Goal: Information Seeking & Learning: Find specific fact

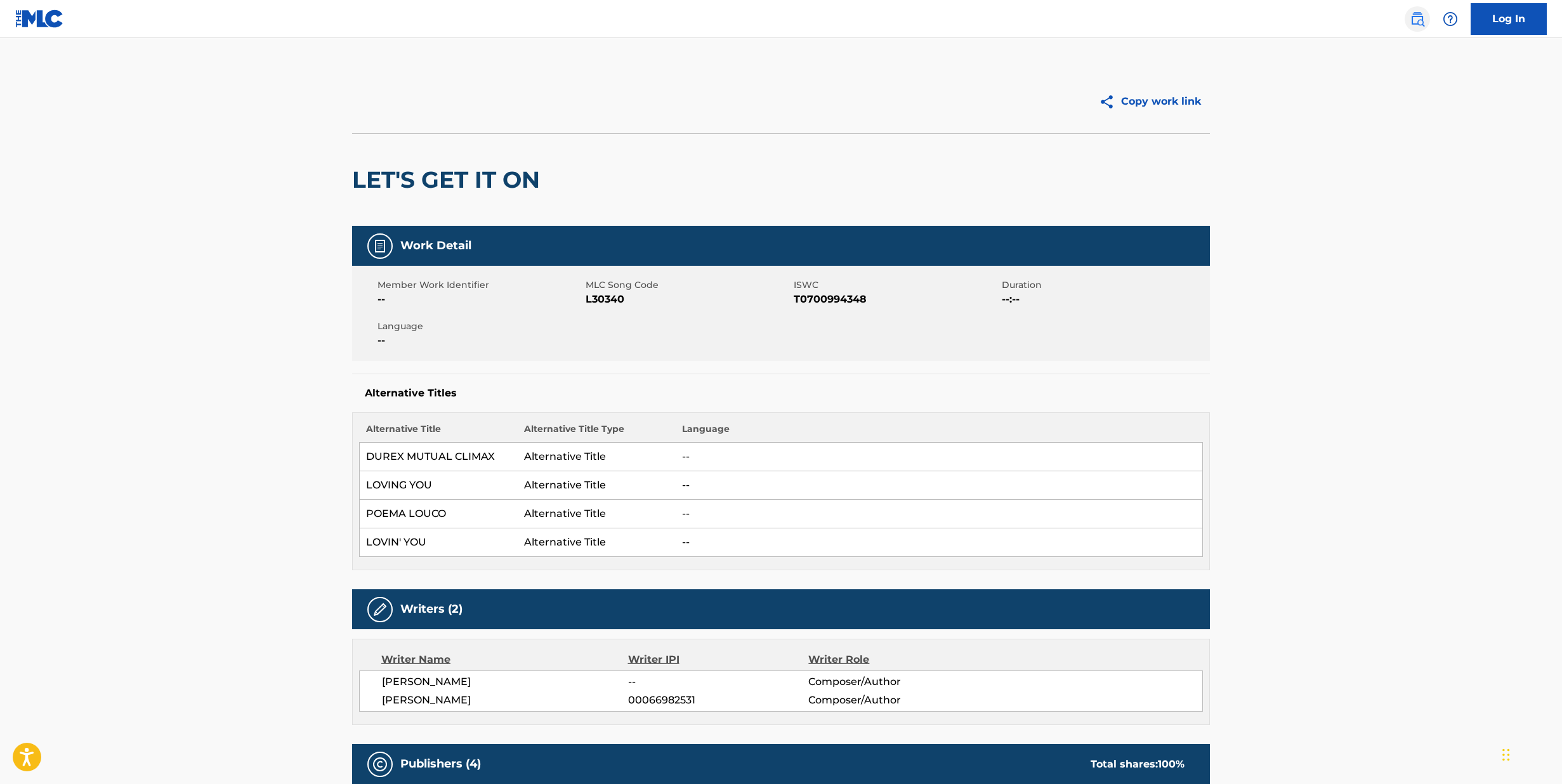
click at [1417, 18] on img at bounding box center [1417, 19] width 15 height 15
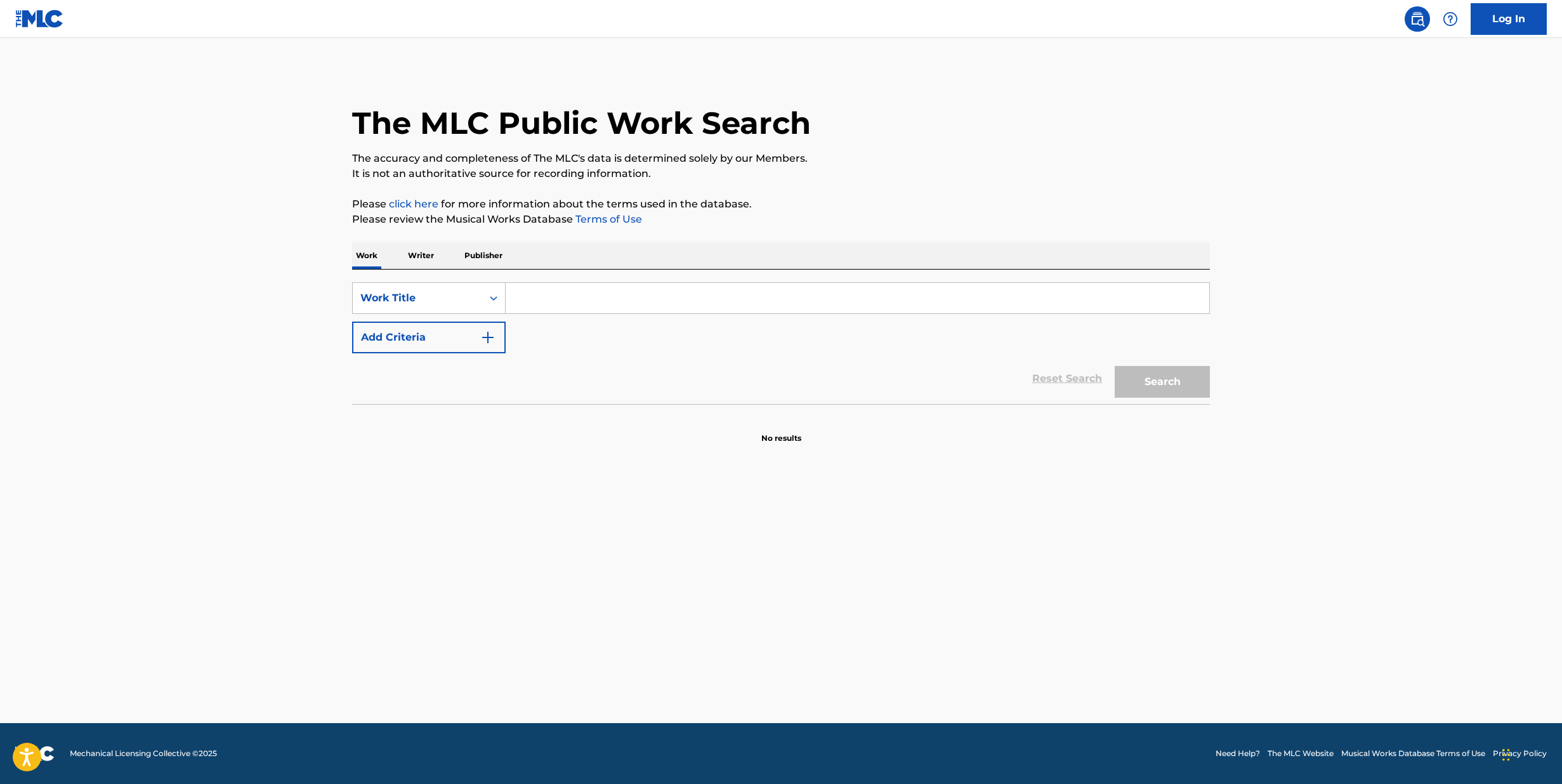
click at [681, 308] on input "Search Form" at bounding box center [857, 298] width 703 height 30
type input "crash"
click at [493, 335] on img "Search Form" at bounding box center [487, 338] width 15 height 15
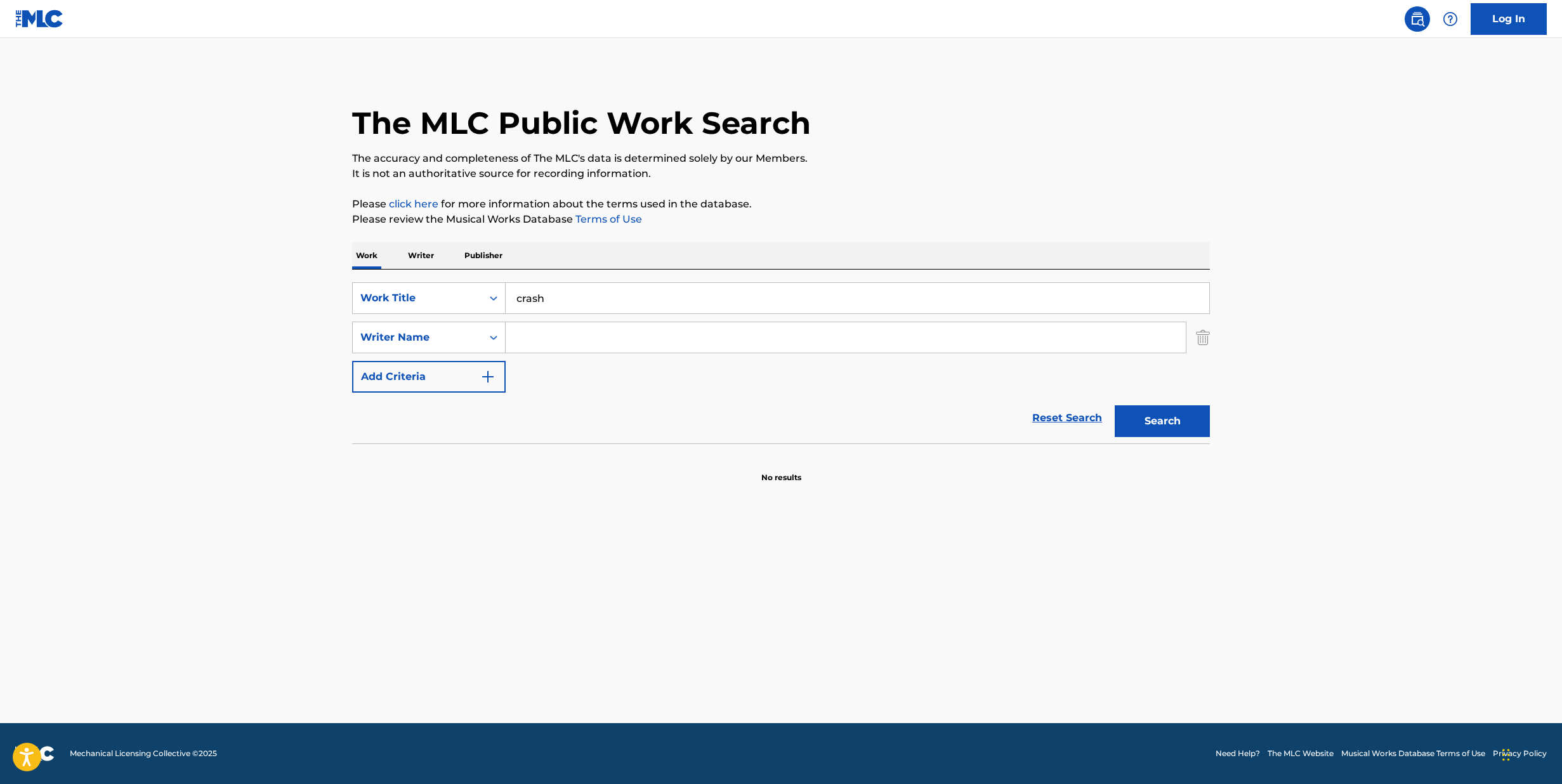
click at [533, 333] on input "Search Form" at bounding box center [845, 337] width 680 height 30
click at [1162, 421] on button "Search" at bounding box center [1162, 421] width 95 height 32
type input "Ralske"
drag, startPoint x: 570, startPoint y: 296, endPoint x: 467, endPoint y: 267, distance: 107.0
click at [467, 267] on div "Work Writer Publisher SearchWithCriteriaa4faa5ad-2d92-4231-87c8-f6b47a54564a Wo…" at bounding box center [781, 363] width 858 height 241
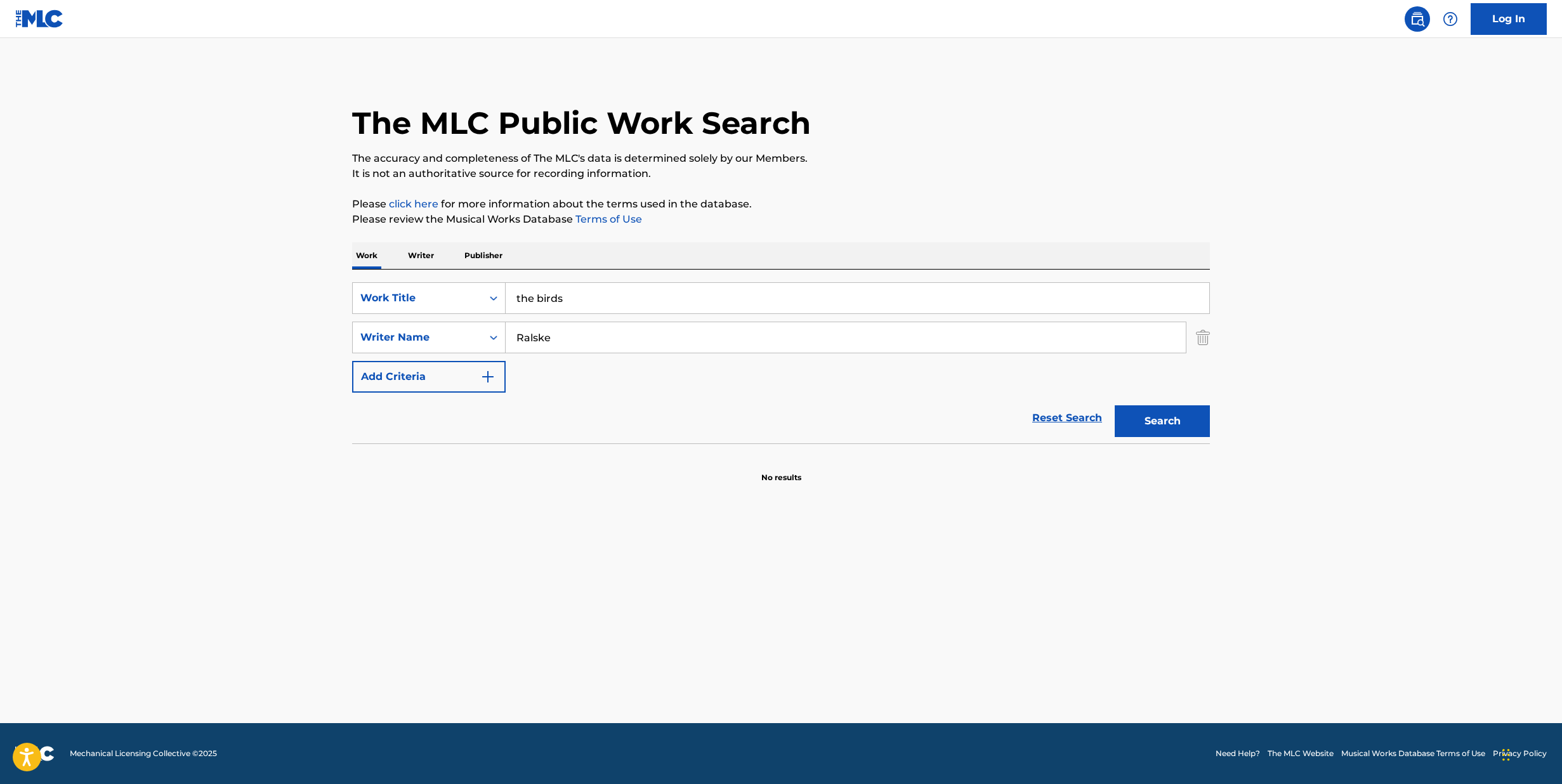
type input "the birds"
drag, startPoint x: 590, startPoint y: 340, endPoint x: 430, endPoint y: 332, distance: 160.2
click at [430, 332] on div "SearchWithCriteriaef394813-f5d8-45f8-8a01-f0c44bfdc0b2 Writer Name [PERSON_NAME]" at bounding box center [781, 338] width 858 height 32
type input "cuevas"
click at [1162, 421] on button "Search" at bounding box center [1162, 421] width 95 height 32
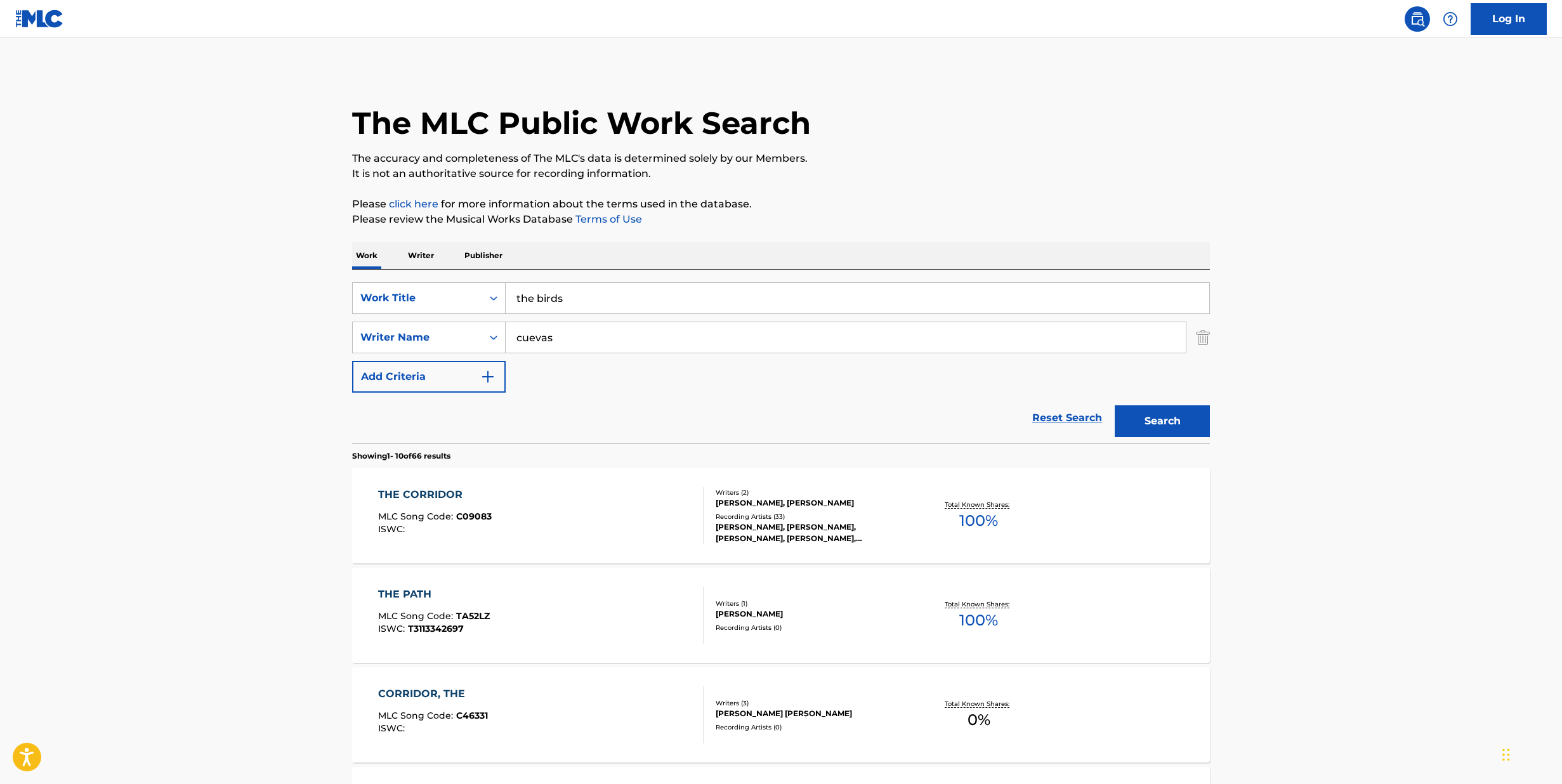
drag, startPoint x: 578, startPoint y: 303, endPoint x: 350, endPoint y: 238, distance: 237.1
click at [350, 238] on div "The MLC Public Work Search The accuracy and completeness of The MLC's data is d…" at bounding box center [781, 797] width 888 height 1455
type input "[PERSON_NAME]'s prayer"
drag, startPoint x: 568, startPoint y: 339, endPoint x: 497, endPoint y: 338, distance: 71.0
click at [497, 338] on div "SearchWithCriteriaef394813-f5d8-45f8-8a01-f0c44bfdc0b2 Writer Name [PERSON_NAME]" at bounding box center [781, 338] width 858 height 32
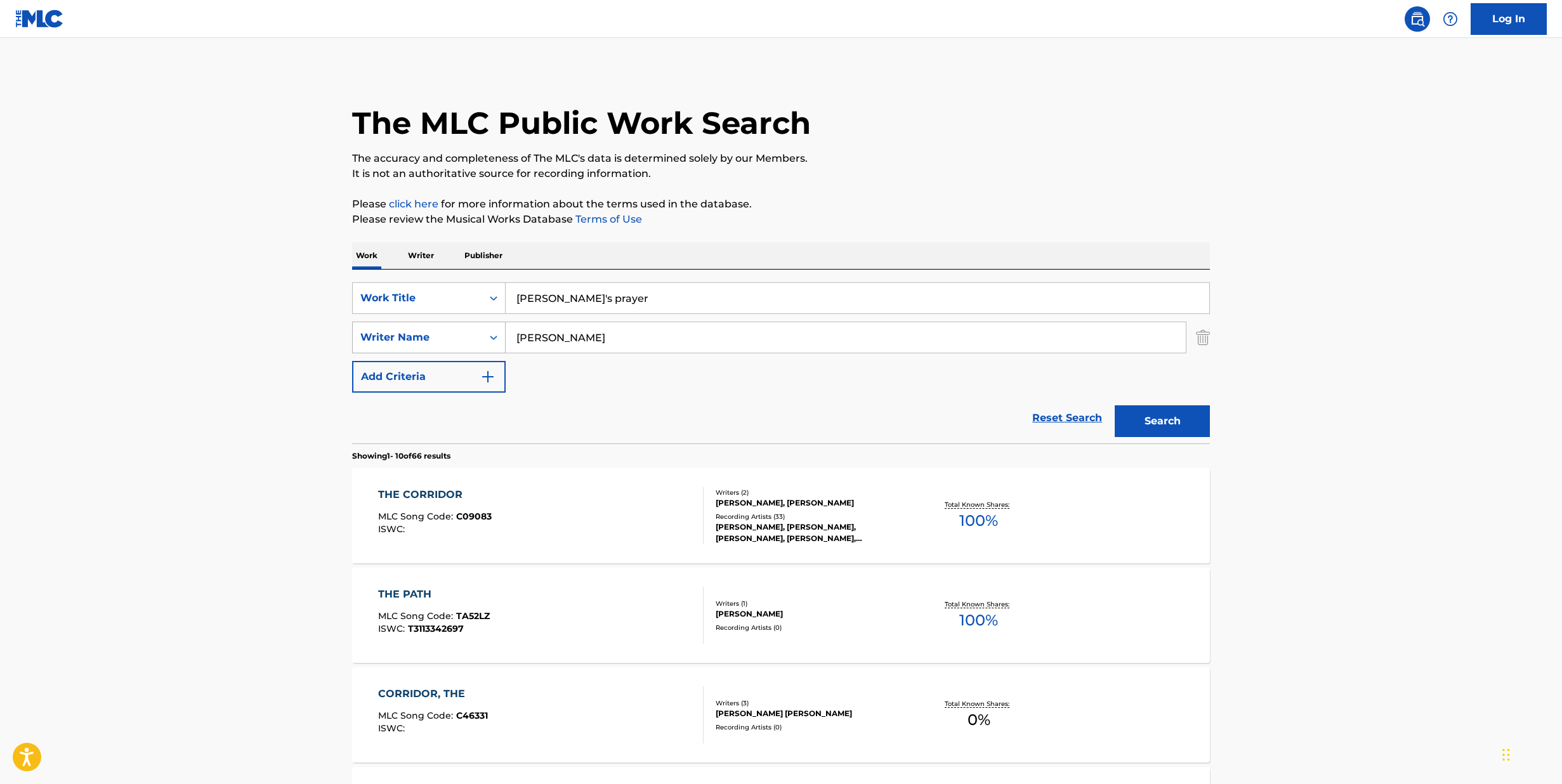
type input "[PERSON_NAME]"
click at [1162, 421] on button "Search" at bounding box center [1162, 421] width 95 height 32
